Goal: Task Accomplishment & Management: Manage account settings

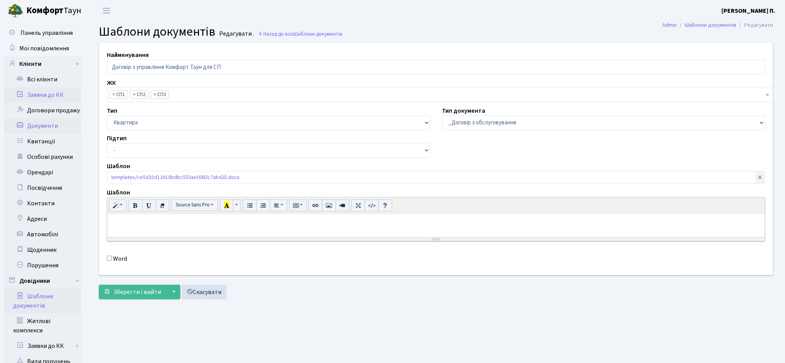
scroll to position [50, 0]
click at [42, 76] on link "Всі клієнти" at bounding box center [42, 79] width 77 height 15
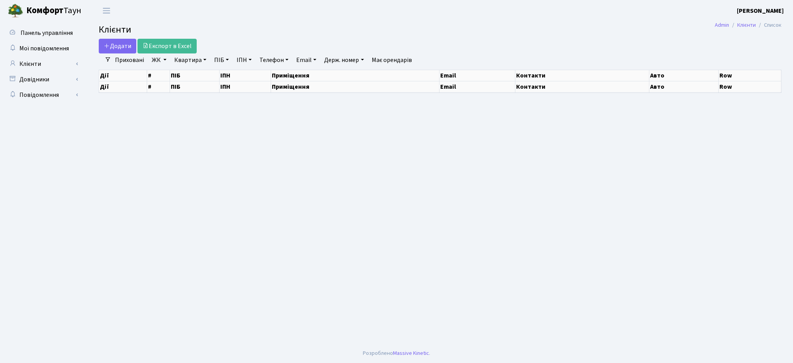
select select "25"
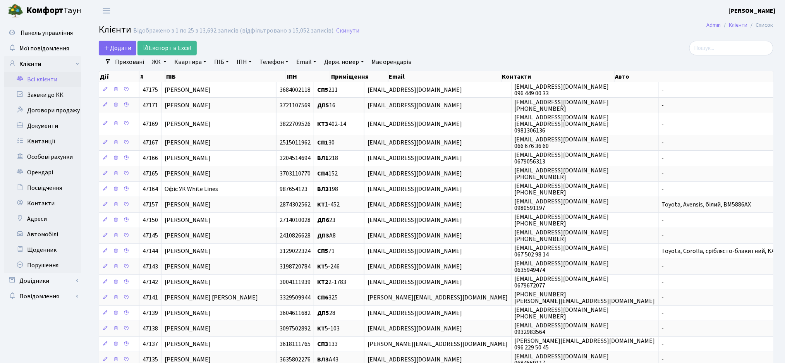
click at [57, 80] on link "Всі клієнти" at bounding box center [42, 79] width 77 height 15
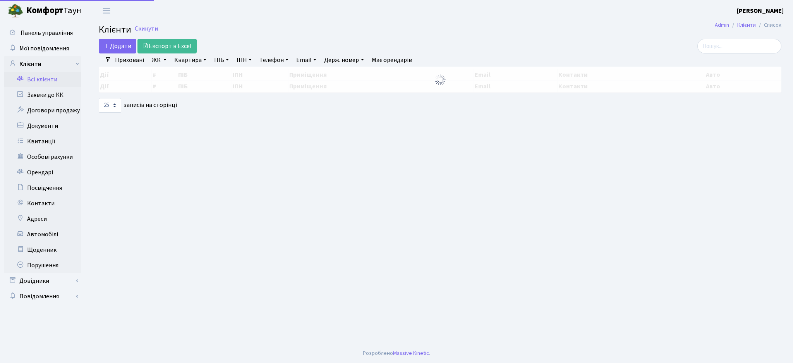
select select "25"
click at [718, 47] on input "search" at bounding box center [740, 46] width 84 height 15
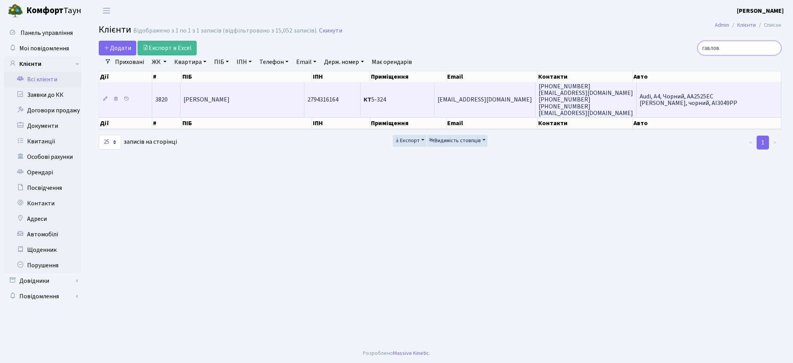
type input "гавлов"
click at [461, 88] on td "ig_3318@bigmir.net" at bounding box center [485, 99] width 101 height 35
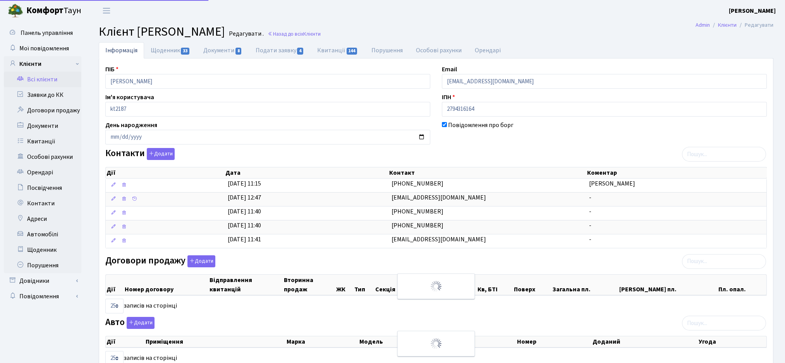
select select "25"
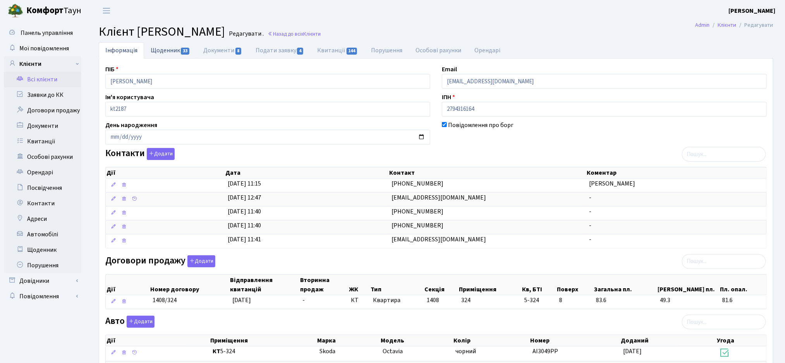
click at [159, 52] on link "Щоденник 33" at bounding box center [170, 50] width 53 height 16
select select "25"
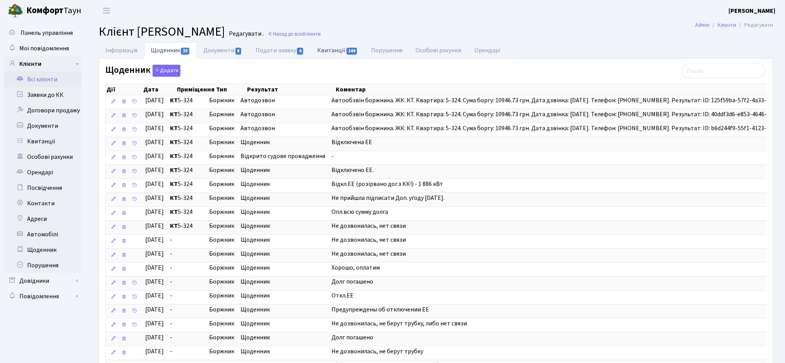
click at [344, 51] on link "Квитанції 144" at bounding box center [338, 50] width 54 height 16
select select "25"
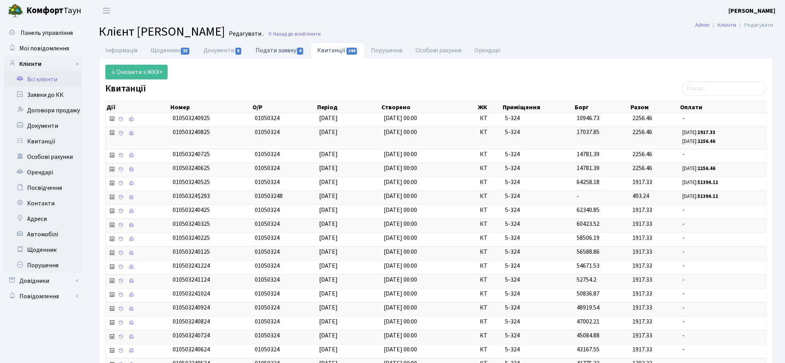
click at [256, 52] on link "Подати заявку 4" at bounding box center [280, 50] width 62 height 16
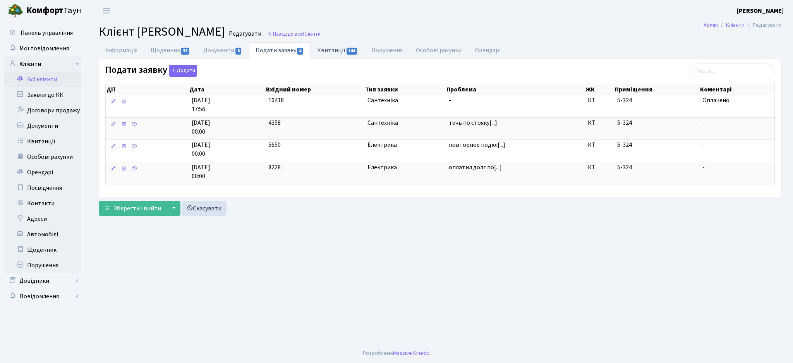
click at [339, 48] on link "Квитанції 144" at bounding box center [338, 50] width 54 height 16
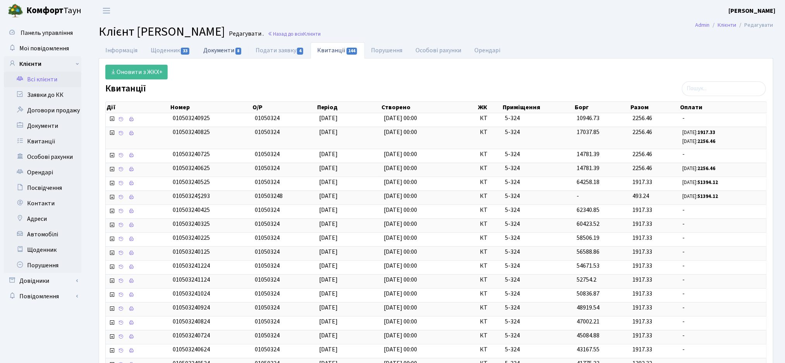
click at [225, 53] on link "Документи 8" at bounding box center [223, 50] width 52 height 16
select select "25"
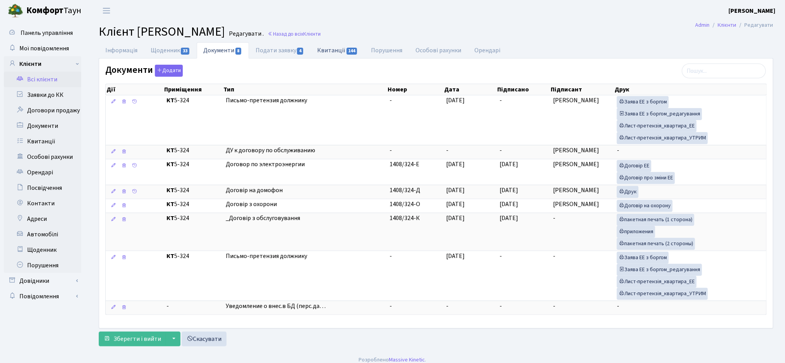
click at [344, 52] on link "Квитанції 144" at bounding box center [338, 50] width 54 height 16
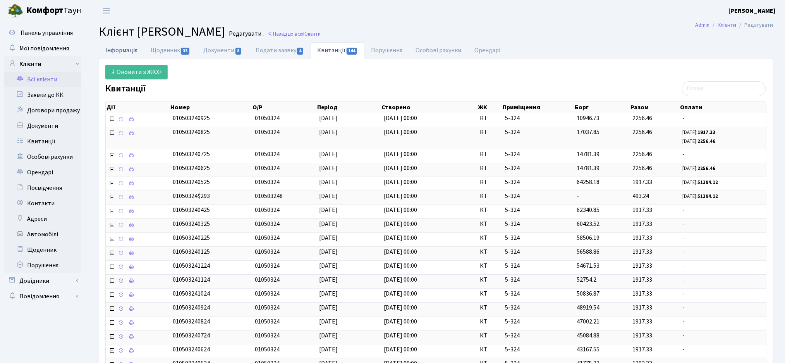
click at [126, 52] on link "Інформація" at bounding box center [121, 50] width 45 height 16
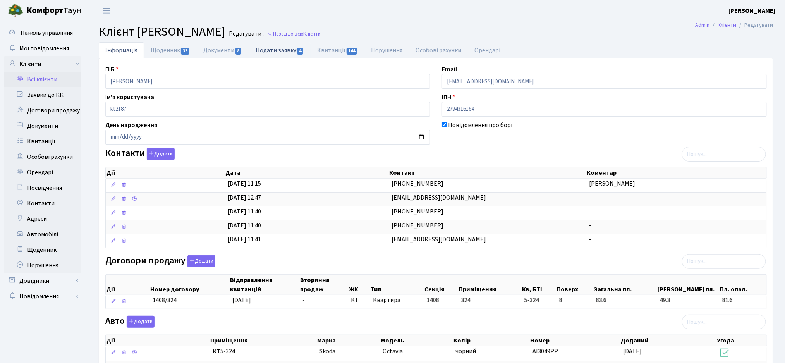
click at [274, 49] on link "Подати заявку 4" at bounding box center [280, 50] width 62 height 16
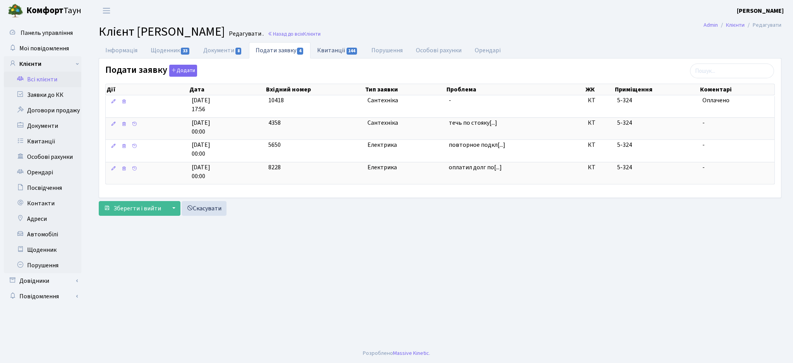
click at [336, 48] on link "Квитанції 144" at bounding box center [338, 50] width 54 height 16
